Goal: Task Accomplishment & Management: Manage account settings

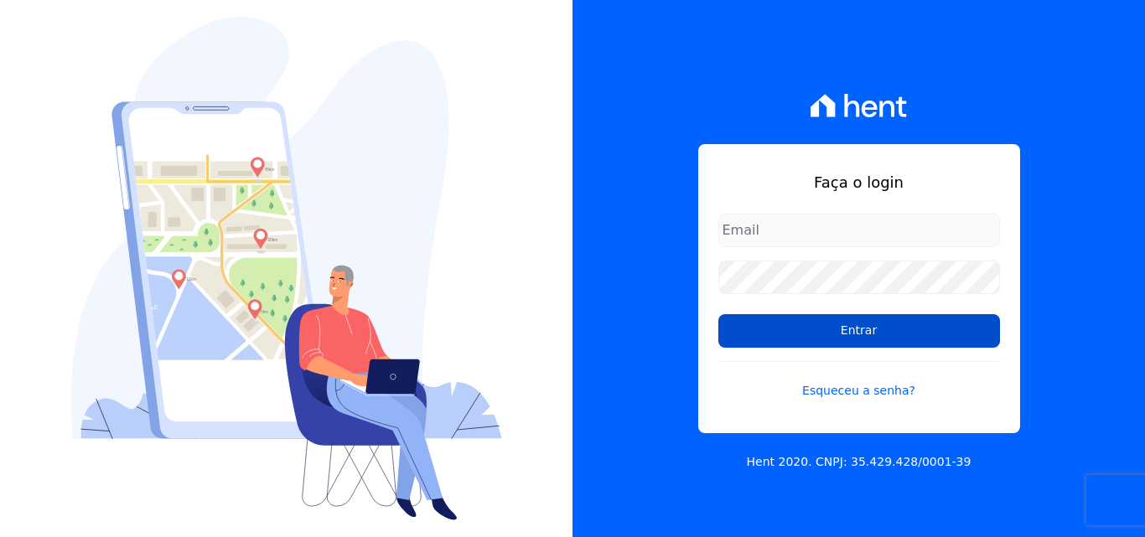
type input "atendimentooasis@celinaguimaraes.com.br"
click at [770, 331] on input "Entrar" at bounding box center [859, 331] width 282 height 34
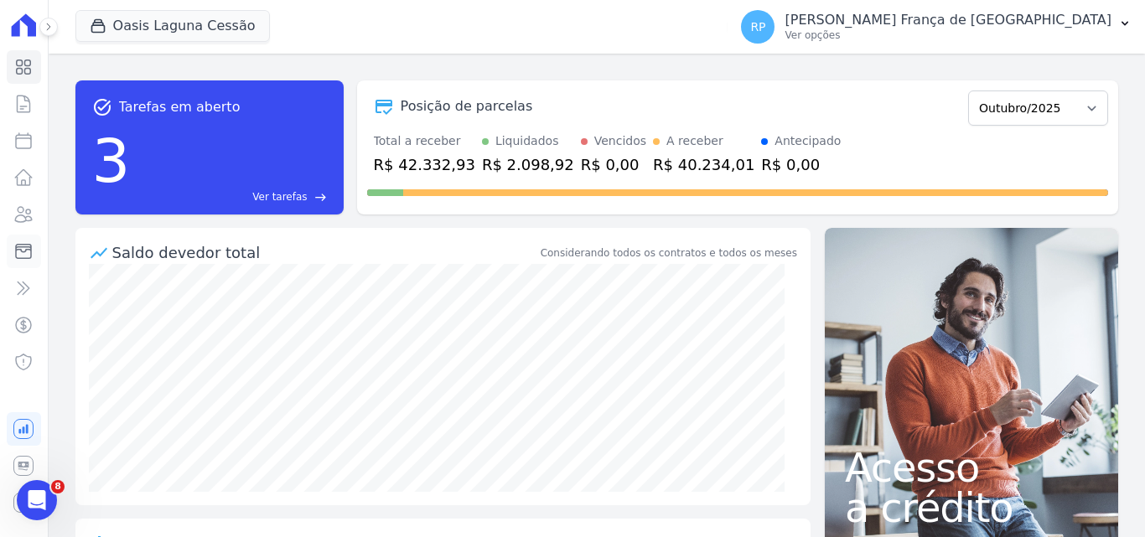
click at [16, 244] on icon at bounding box center [23, 251] width 20 height 20
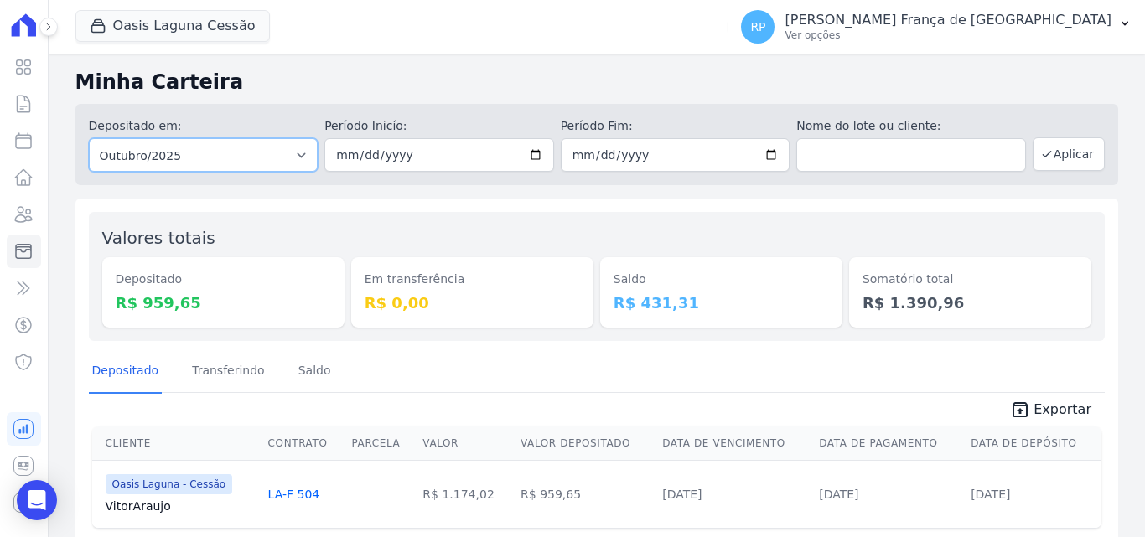
click at [185, 152] on select "Todos os meses Janeiro/2020 Fevereiro/2020 Março/2020 Abril/2020 Maio/2020 Junh…" at bounding box center [204, 155] width 230 height 34
select select "all"
click at [89, 138] on select "Todos os meses Janeiro/2020 Fevereiro/2020 Março/2020 Abril/2020 Maio/2020 Junh…" at bounding box center [204, 155] width 230 height 34
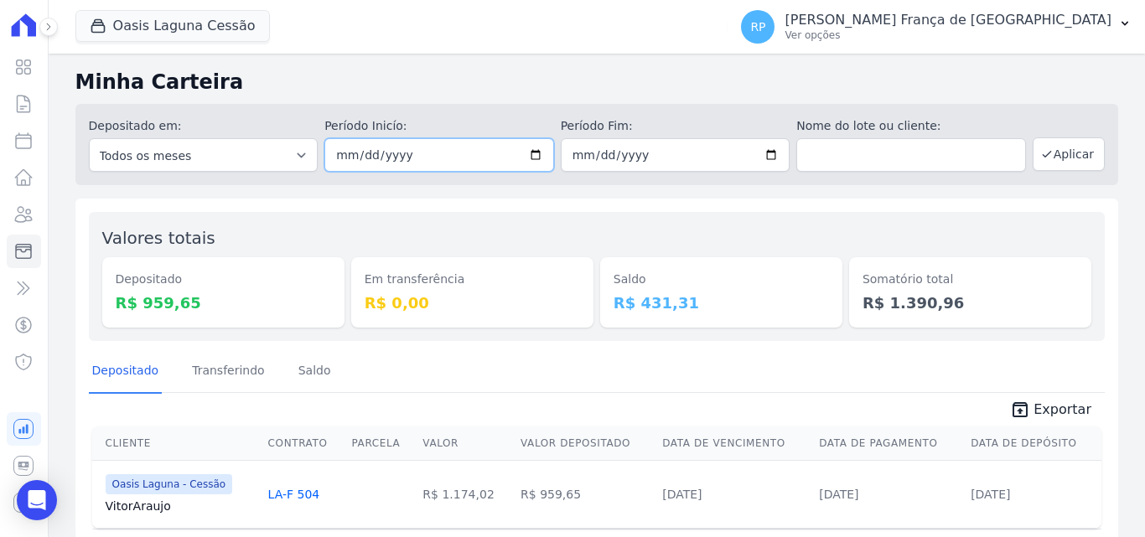
click at [529, 156] on input "date" at bounding box center [439, 155] width 230 height 34
type input "[DATE]"
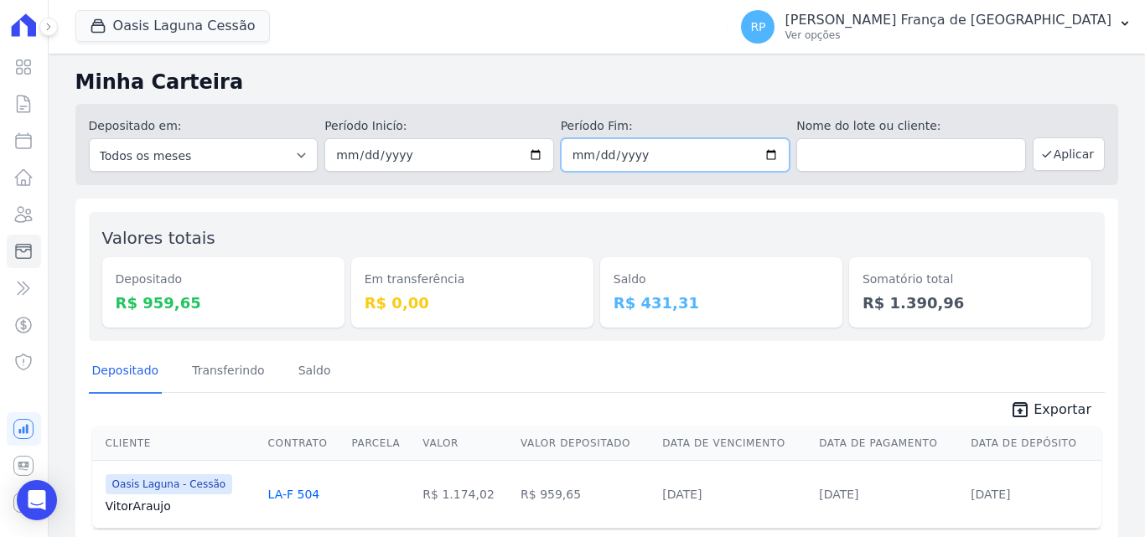
click at [762, 153] on input "date" at bounding box center [676, 155] width 230 height 34
type input "[DATE]"
drag, startPoint x: 1069, startPoint y: 156, endPoint x: 1073, endPoint y: 164, distance: 9.4
click at [1073, 164] on button "Aplicar" at bounding box center [1068, 154] width 72 height 34
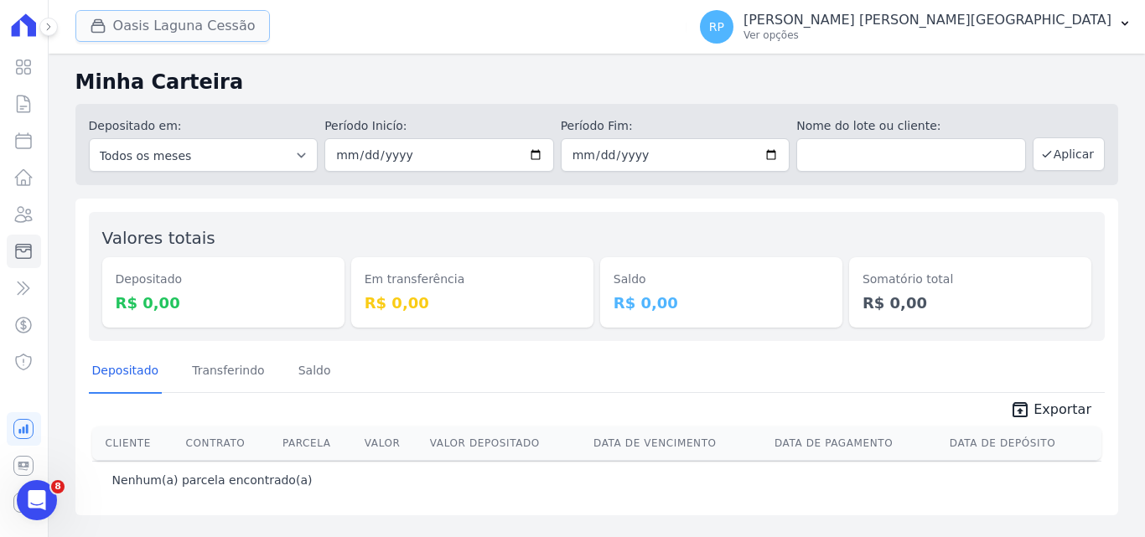
click at [202, 21] on button "Oasis Laguna Cessão" at bounding box center [172, 26] width 194 height 32
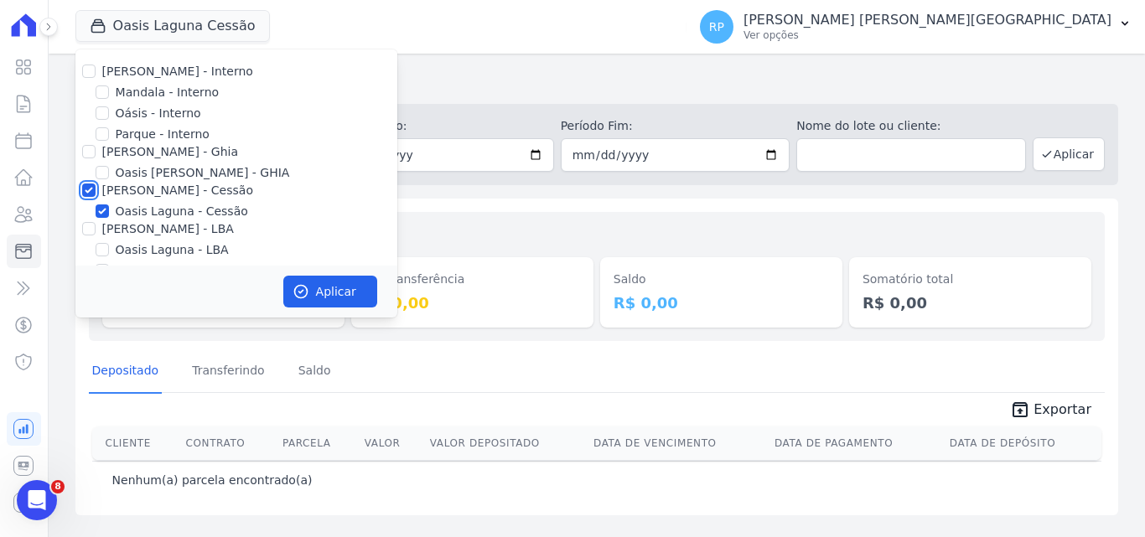
click at [90, 191] on input "[PERSON_NAME] - Cessão" at bounding box center [88, 189] width 13 height 13
checkbox input "false"
click at [110, 111] on div "Oásis - Interno" at bounding box center [236, 114] width 322 height 18
click at [96, 112] on input "Oásis - Interno" at bounding box center [102, 112] width 13 height 13
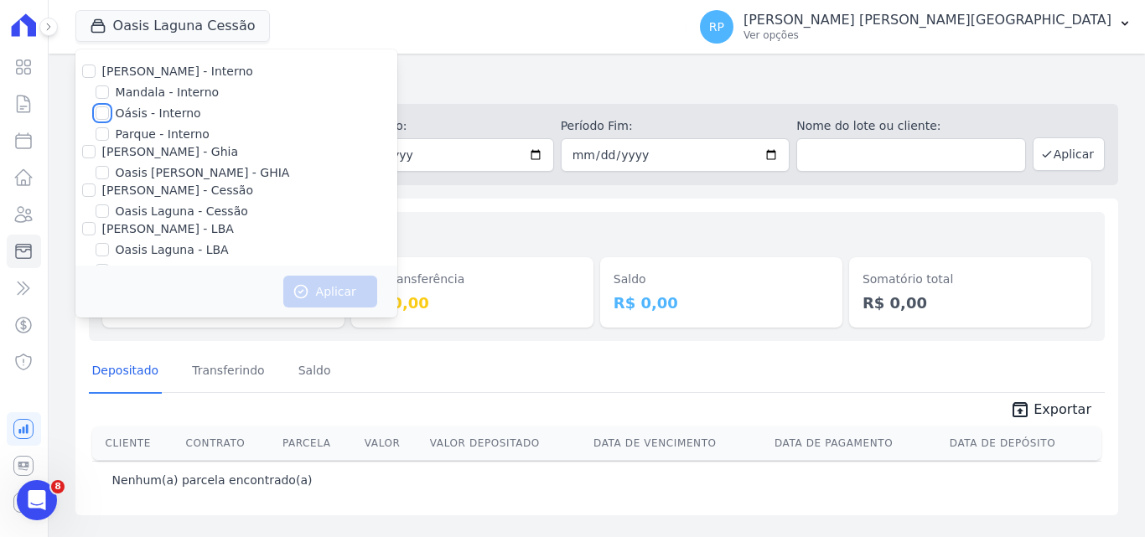
checkbox input "true"
click at [344, 287] on button "Aplicar" at bounding box center [330, 292] width 94 height 32
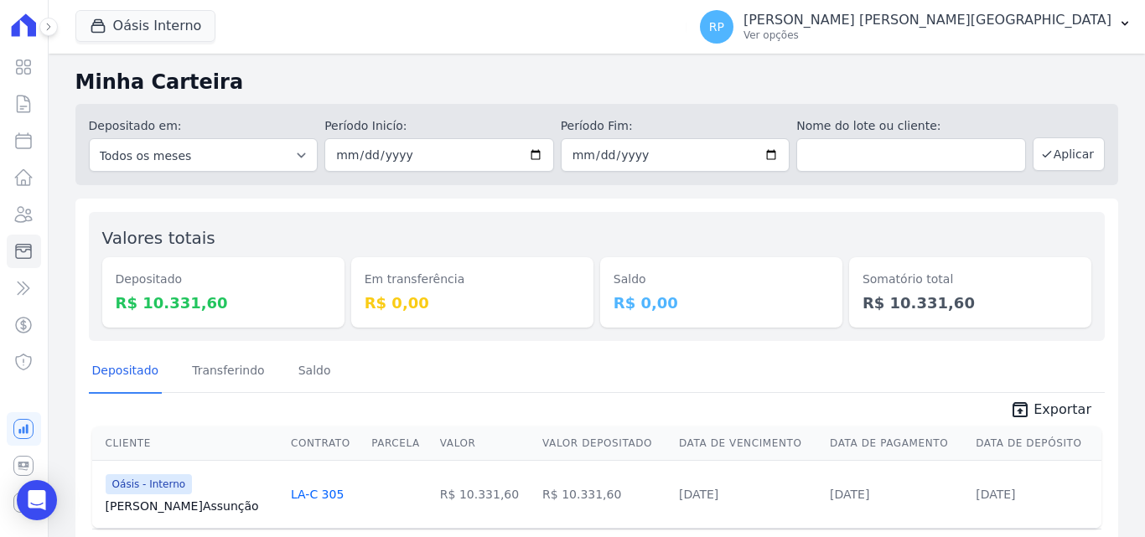
scroll to position [59, 0]
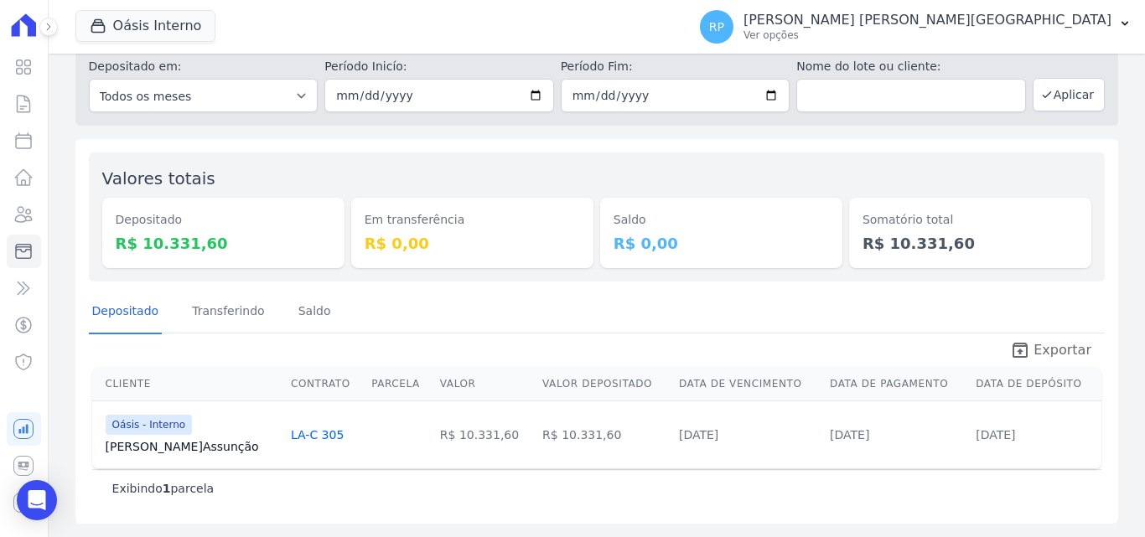
click at [1019, 348] on icon "unarchive" at bounding box center [1020, 350] width 20 height 20
click at [132, 25] on button "Oásis Interno" at bounding box center [145, 26] width 141 height 32
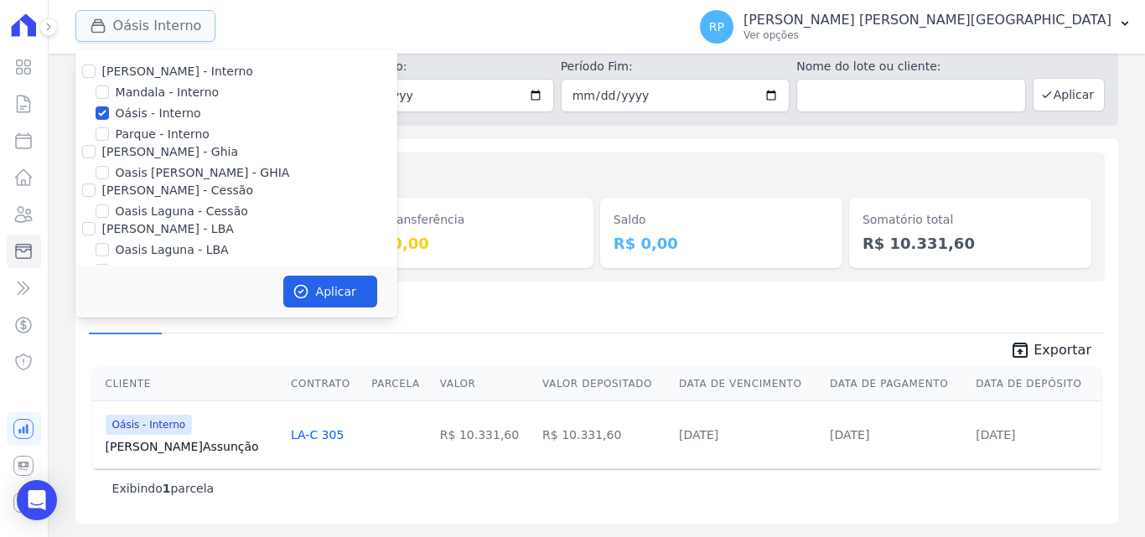
click at [132, 23] on button "Oásis Interno" at bounding box center [145, 26] width 141 height 32
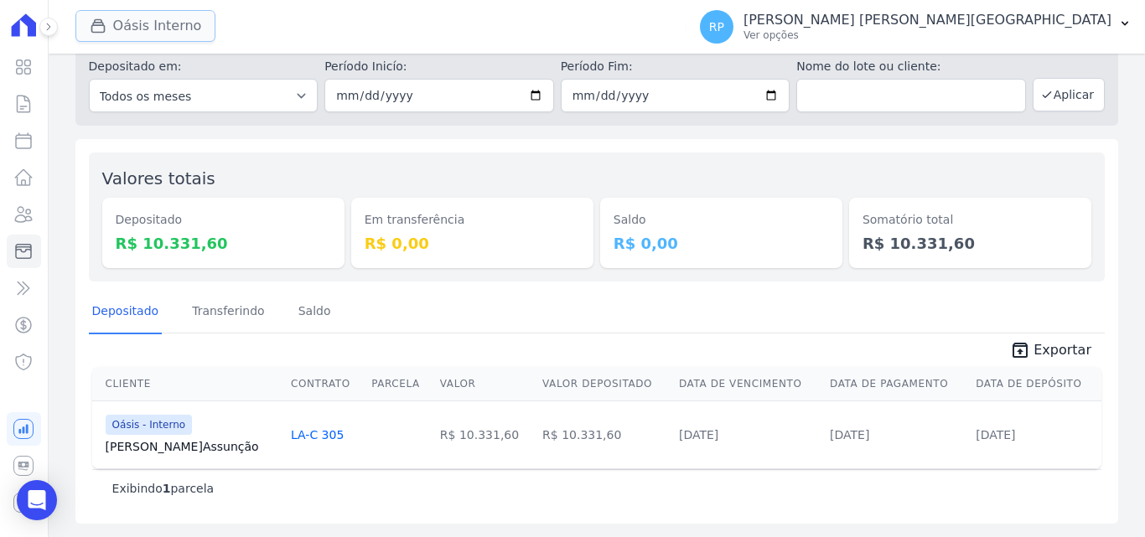
click at [194, 33] on button "Oásis Interno" at bounding box center [145, 26] width 141 height 32
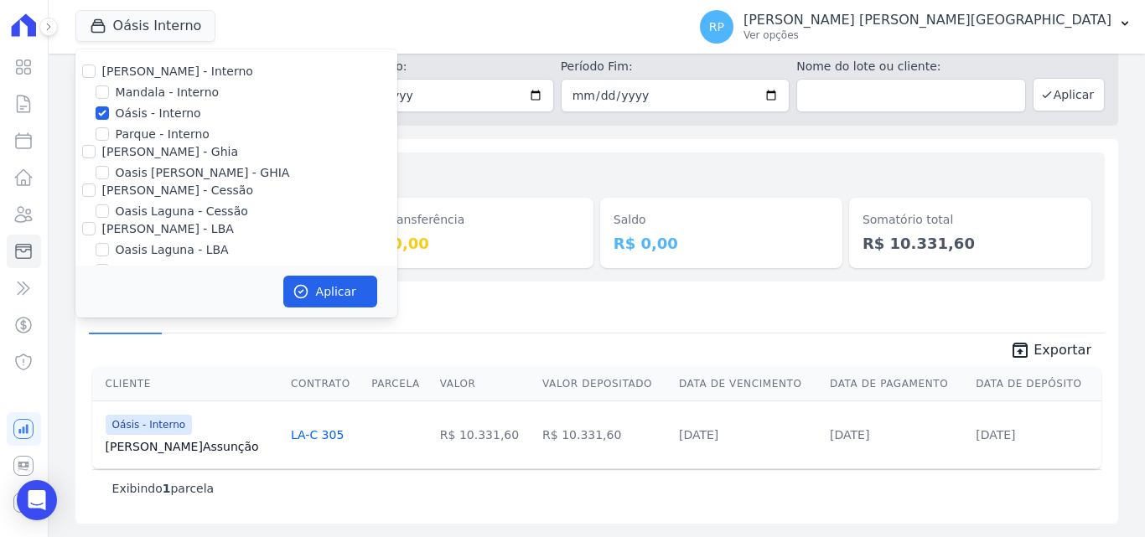
click at [101, 120] on div at bounding box center [102, 113] width 13 height 17
click at [101, 116] on input "Oásis - Interno" at bounding box center [102, 112] width 13 height 13
checkbox input "false"
click at [86, 154] on input "[PERSON_NAME] - Ghia" at bounding box center [88, 151] width 13 height 13
checkbox input "true"
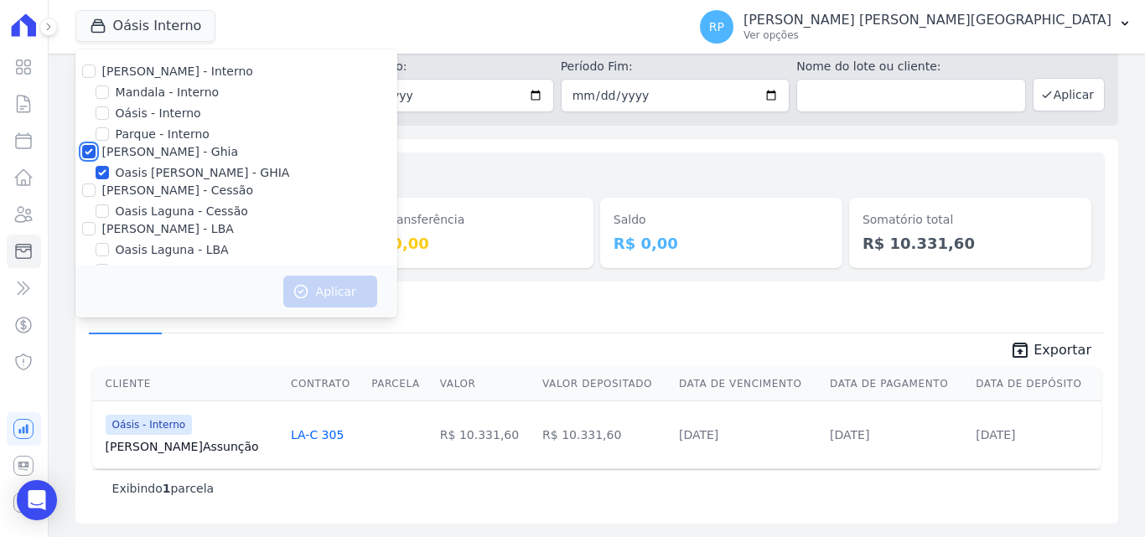
checkbox input "true"
click at [299, 282] on button "Aplicar" at bounding box center [330, 292] width 94 height 32
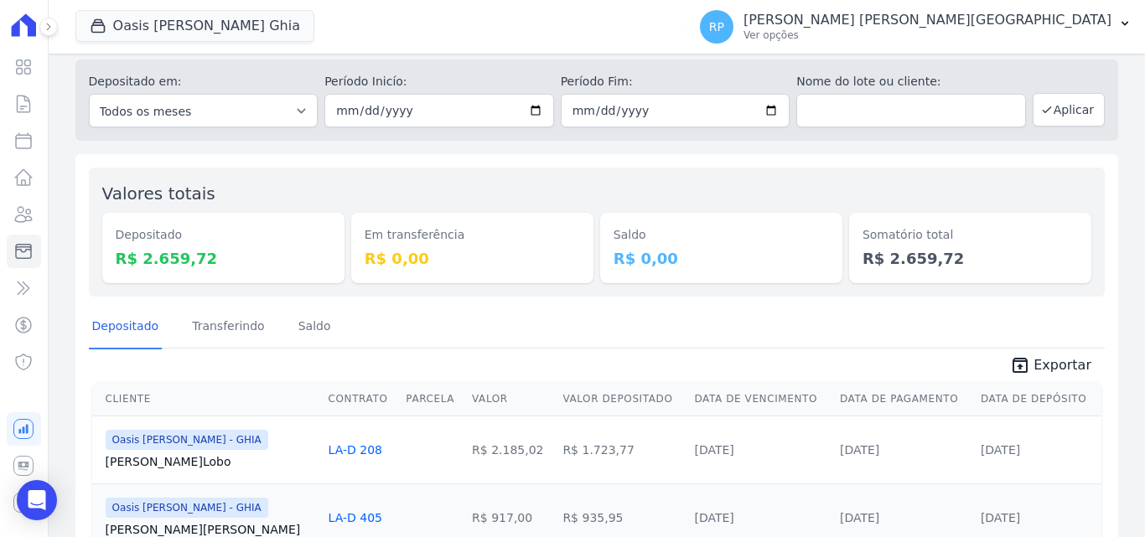
scroll to position [84, 0]
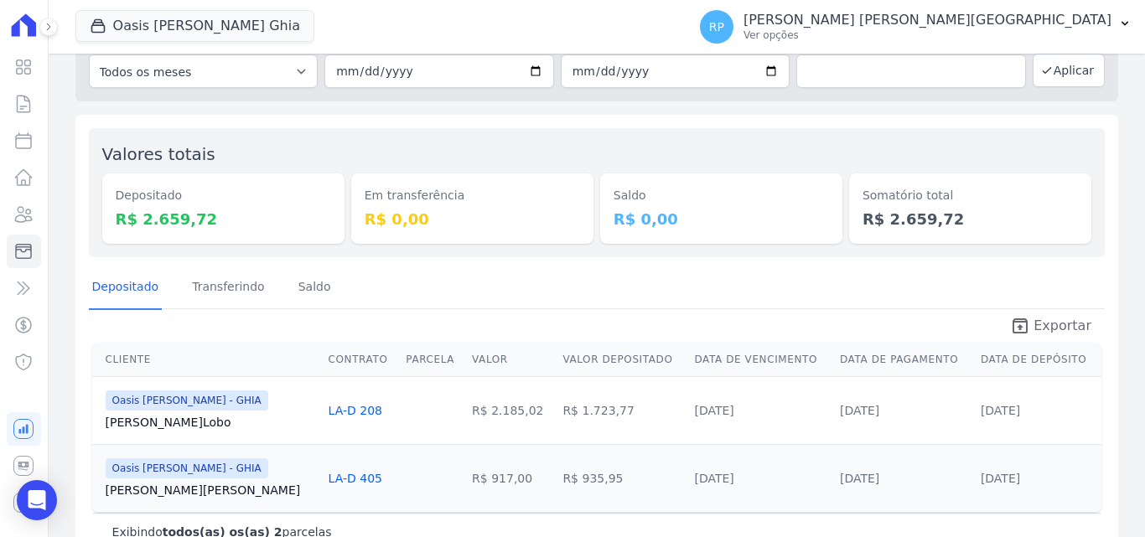
click at [1042, 326] on span "Exportar" at bounding box center [1062, 326] width 58 height 20
click at [192, 25] on button "Oasis [PERSON_NAME] Ghia" at bounding box center [194, 26] width 239 height 32
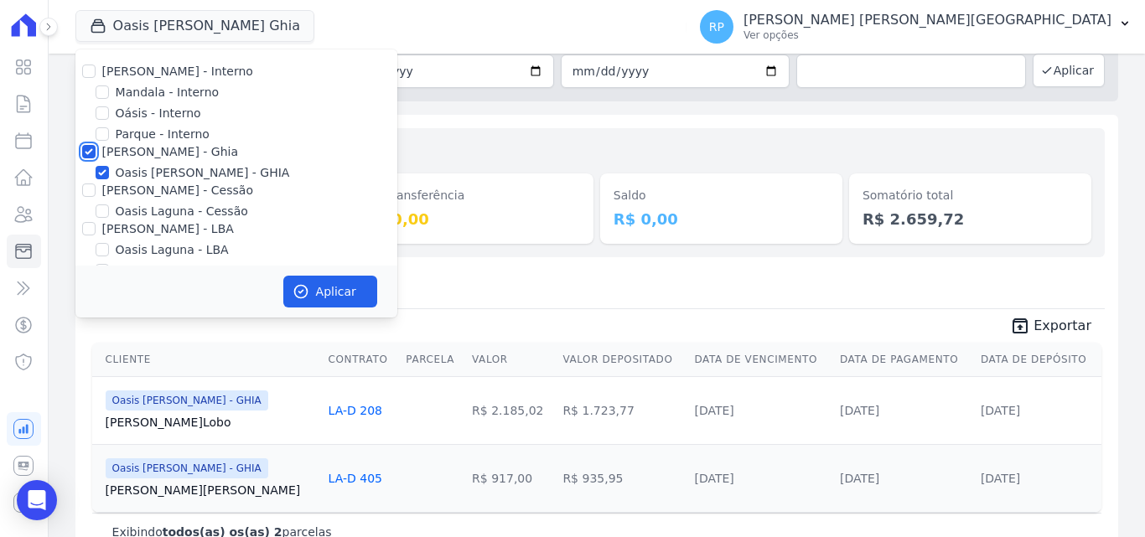
click at [91, 152] on input "[PERSON_NAME] - Ghia" at bounding box center [88, 151] width 13 height 13
checkbox input "false"
click at [86, 191] on input "[PERSON_NAME] - Cessão" at bounding box center [88, 189] width 13 height 13
checkbox input "true"
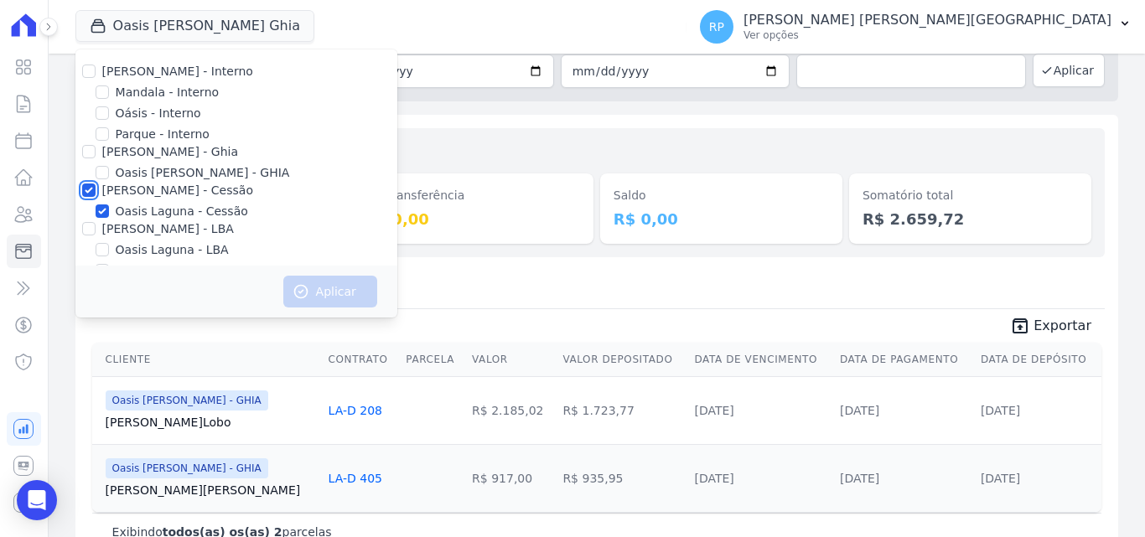
checkbox input "true"
click at [308, 304] on button "Aplicar" at bounding box center [330, 292] width 94 height 32
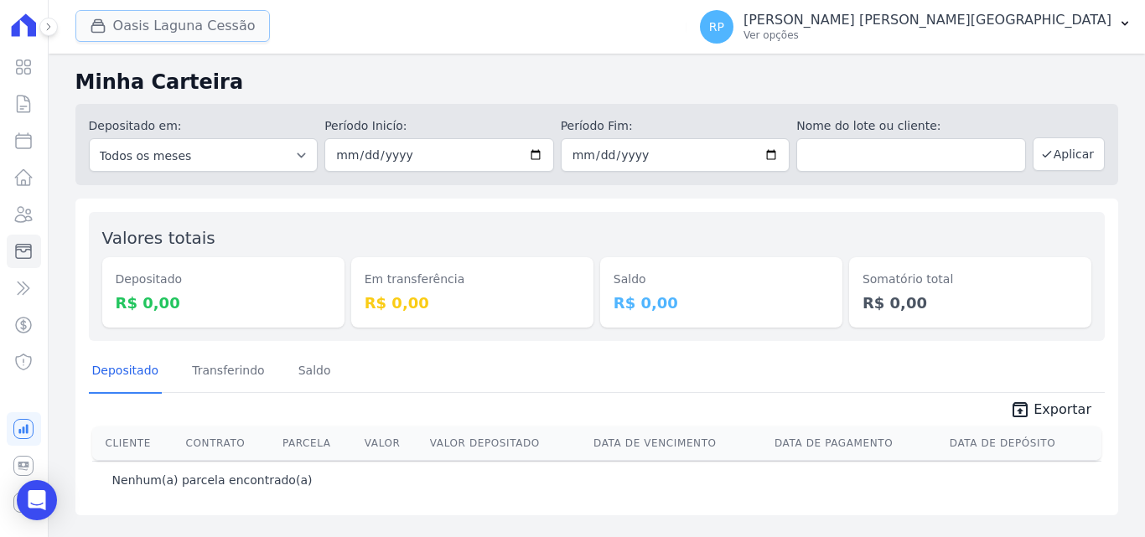
click at [184, 36] on button "Oasis Laguna Cessão" at bounding box center [172, 26] width 194 height 32
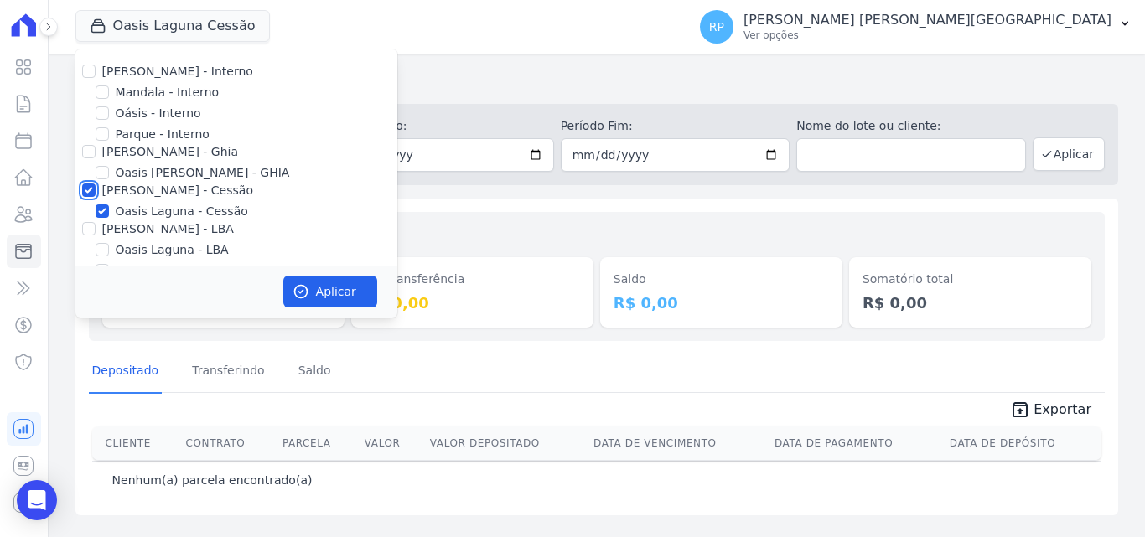
click at [90, 184] on input "[PERSON_NAME] - Cessão" at bounding box center [88, 189] width 13 height 13
checkbox input "false"
click at [85, 230] on input "[PERSON_NAME] - LBA" at bounding box center [88, 228] width 13 height 13
checkbox input "true"
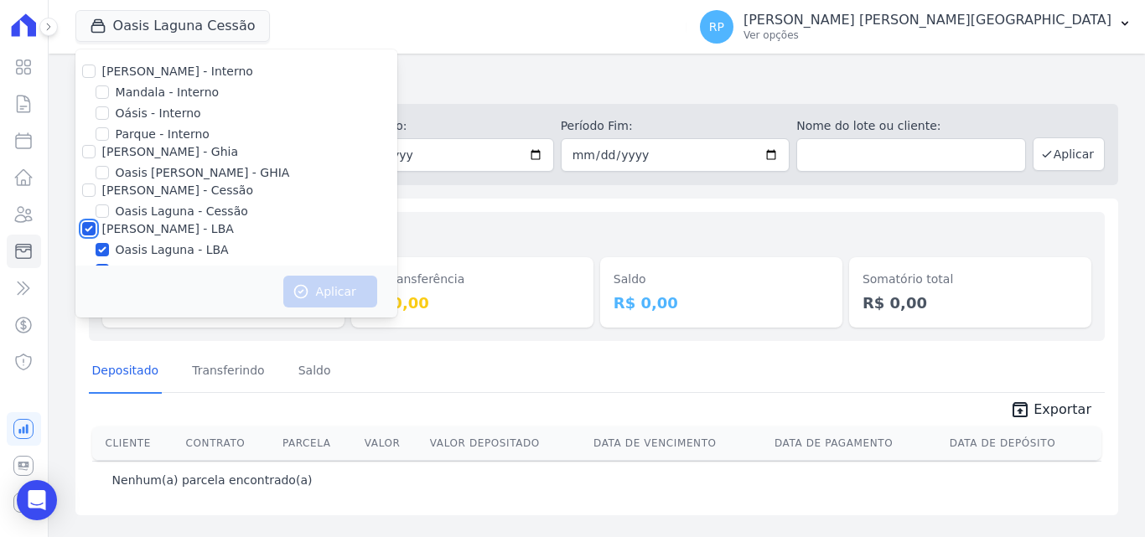
checkbox input "true"
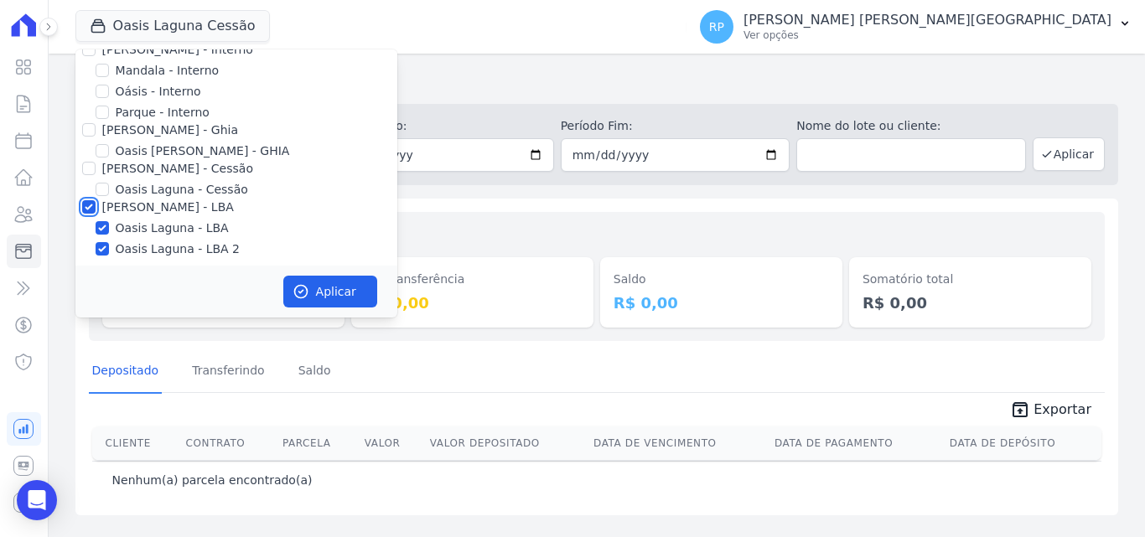
scroll to position [28, 0]
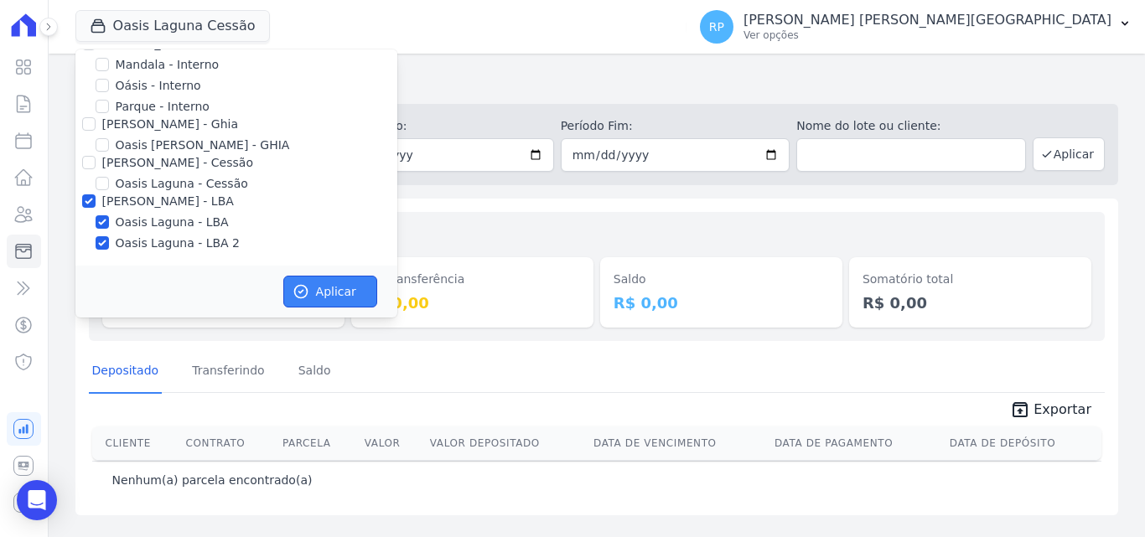
click at [316, 302] on button "Aplicar" at bounding box center [330, 292] width 94 height 32
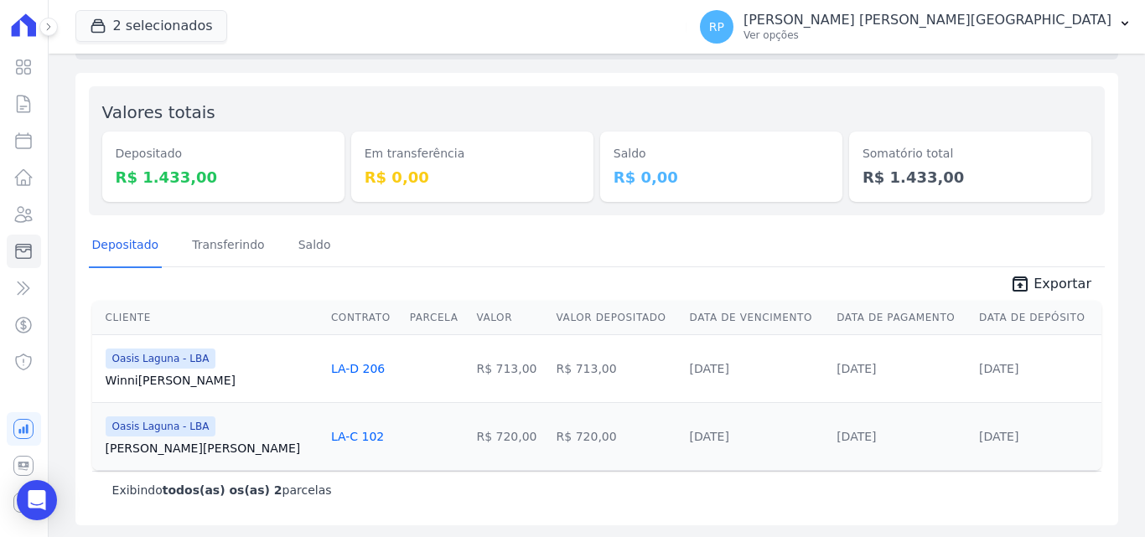
scroll to position [127, 0]
click at [1028, 285] on link "unarchive Exportar" at bounding box center [1050, 283] width 108 height 23
